Goal: Task Accomplishment & Management: Use online tool/utility

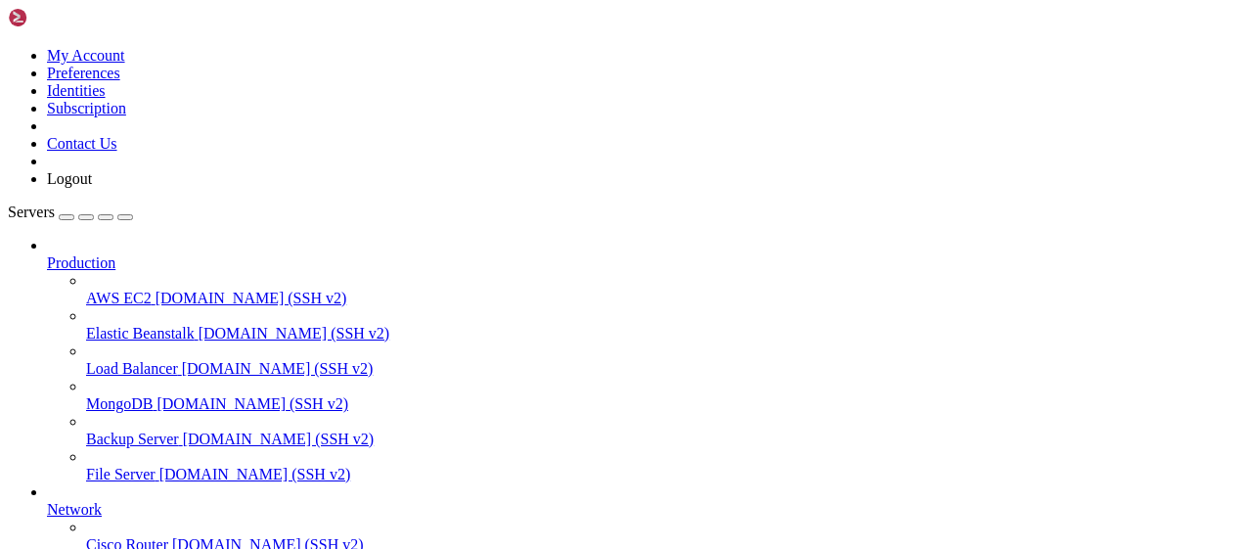
scroll to position [241, 0]
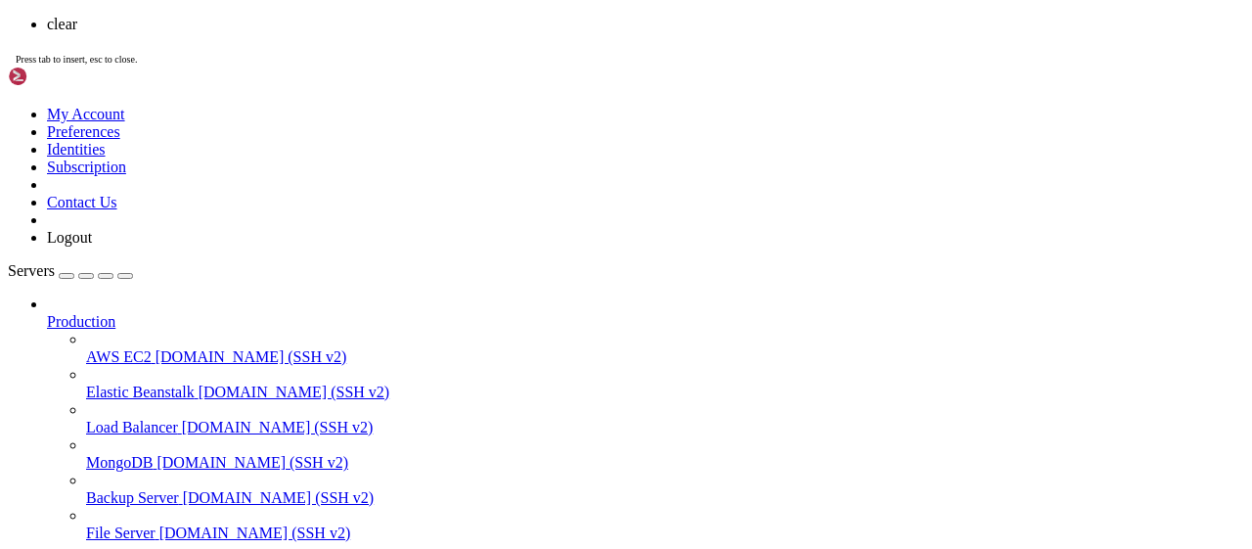
scroll to position [0, 0]
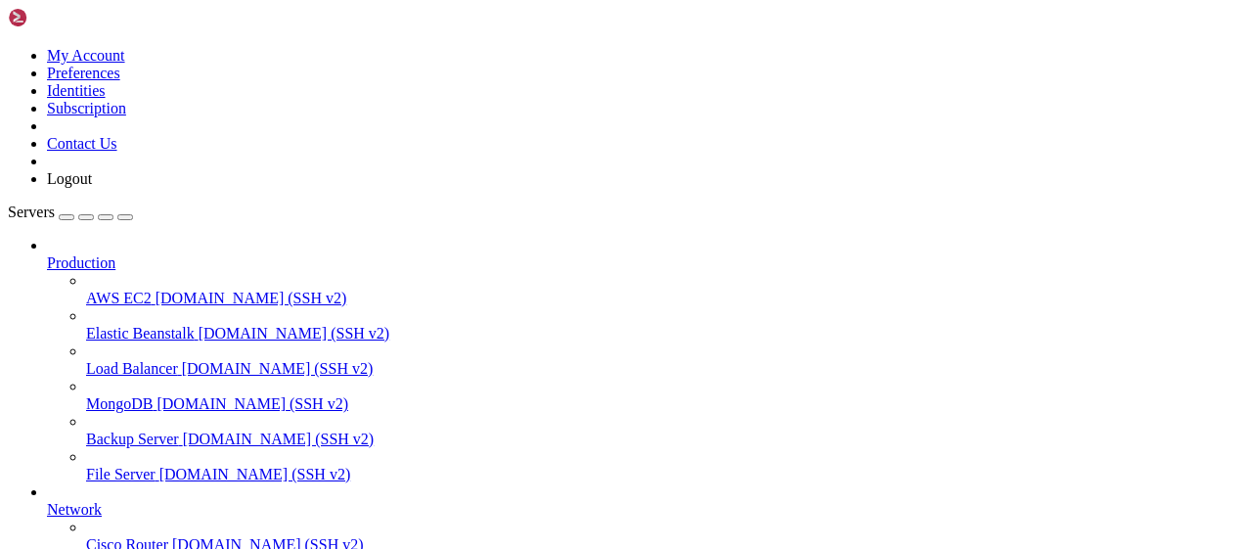
scroll to position [1047, 0]
